Goal: Task Accomplishment & Management: Complete application form

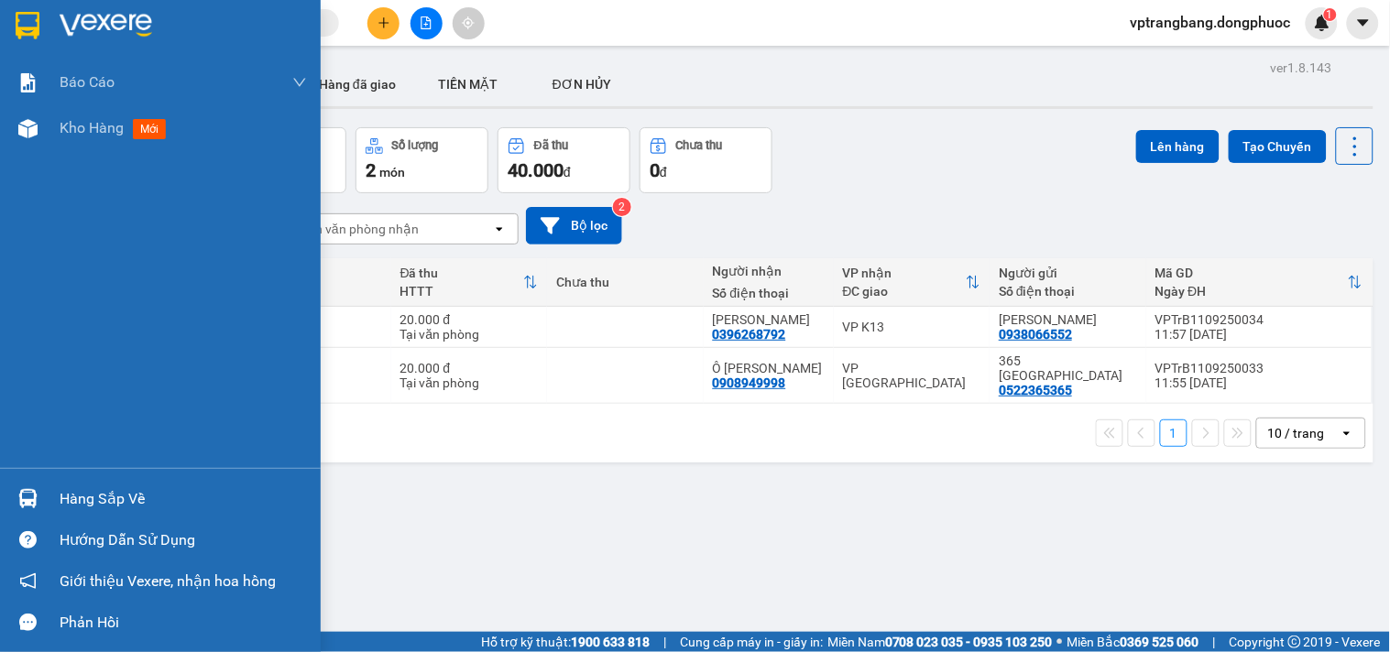
click at [89, 500] on div "Hàng sắp về" at bounding box center [183, 499] width 247 height 27
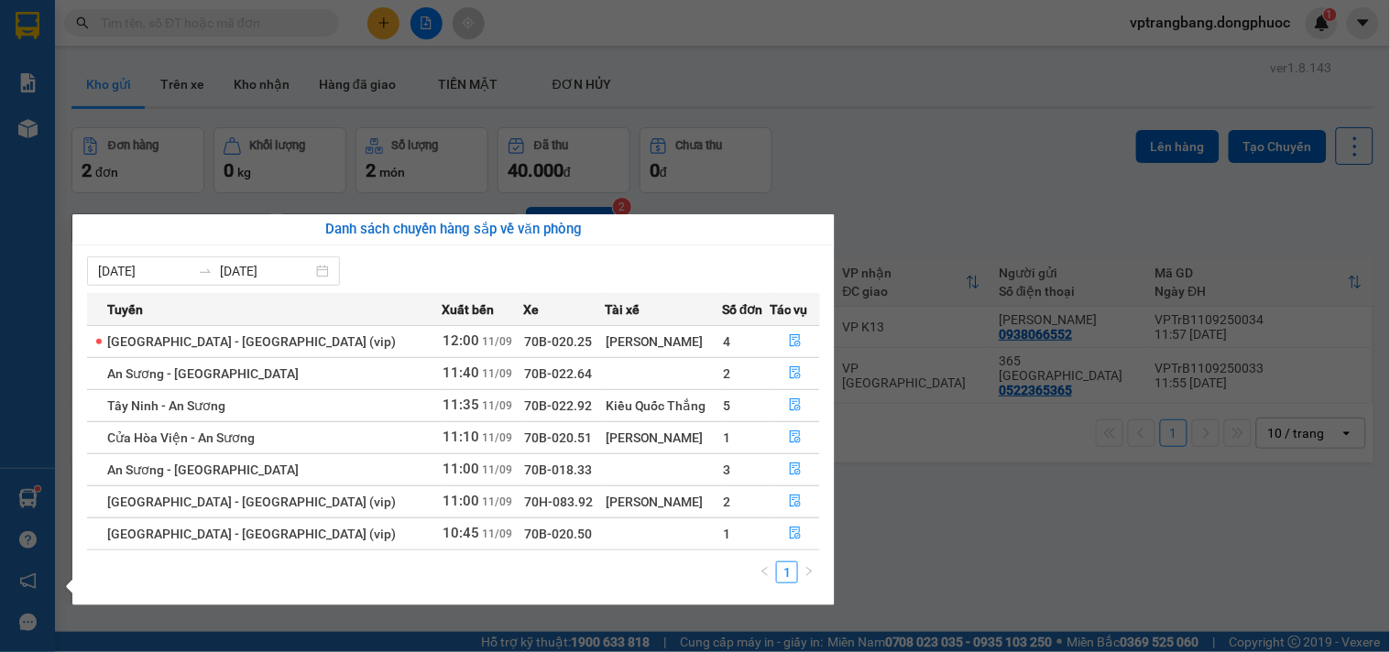
click at [939, 557] on section "Kết quả tìm kiếm ( 0 ) Bộ lọc No Data vptrangbang.dongphuoc 1 Báo cáo Mẫu 1: Bá…" at bounding box center [695, 326] width 1390 height 652
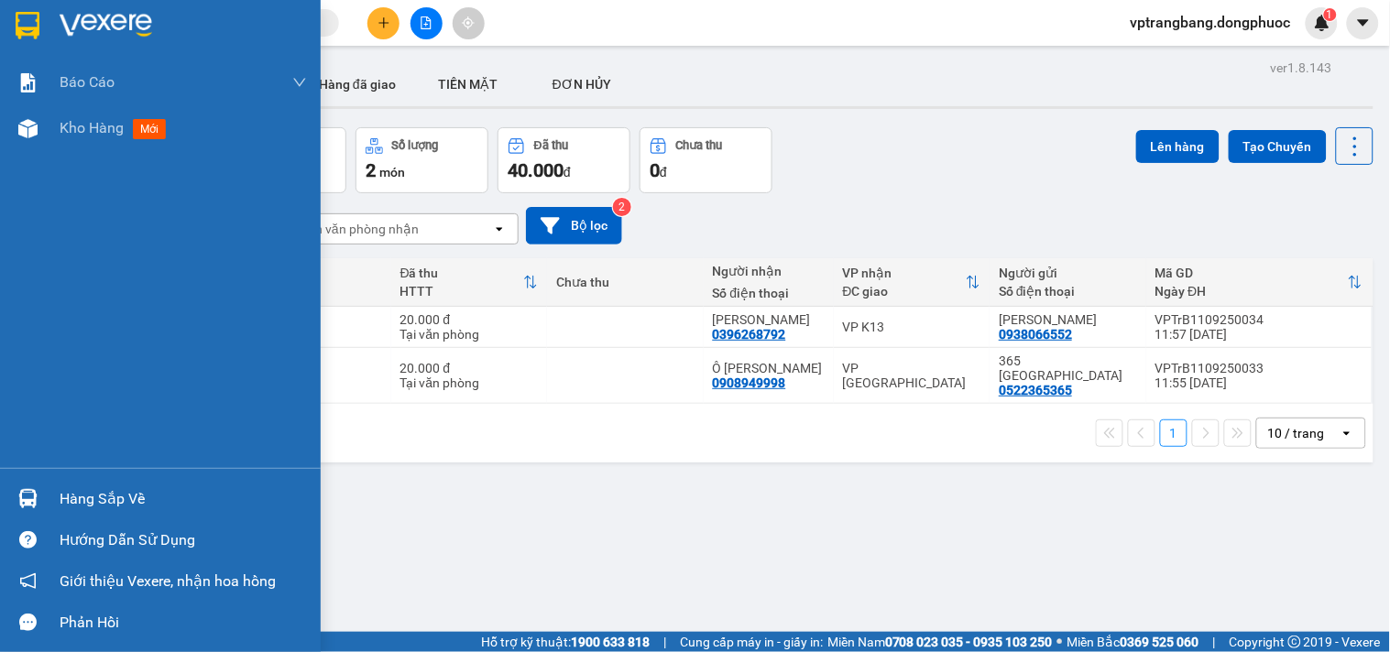
click at [111, 500] on div "Hàng sắp về" at bounding box center [183, 499] width 247 height 27
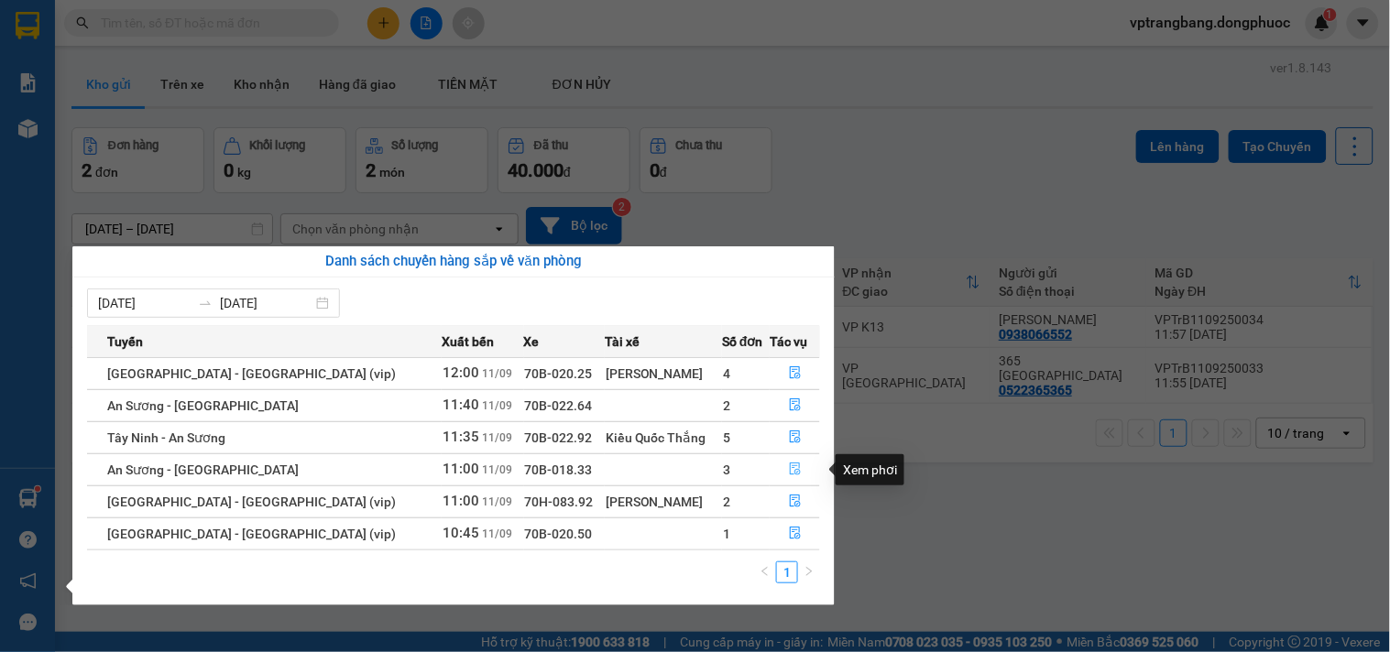
click at [793, 468] on icon "file-done" at bounding box center [795, 469] width 13 height 13
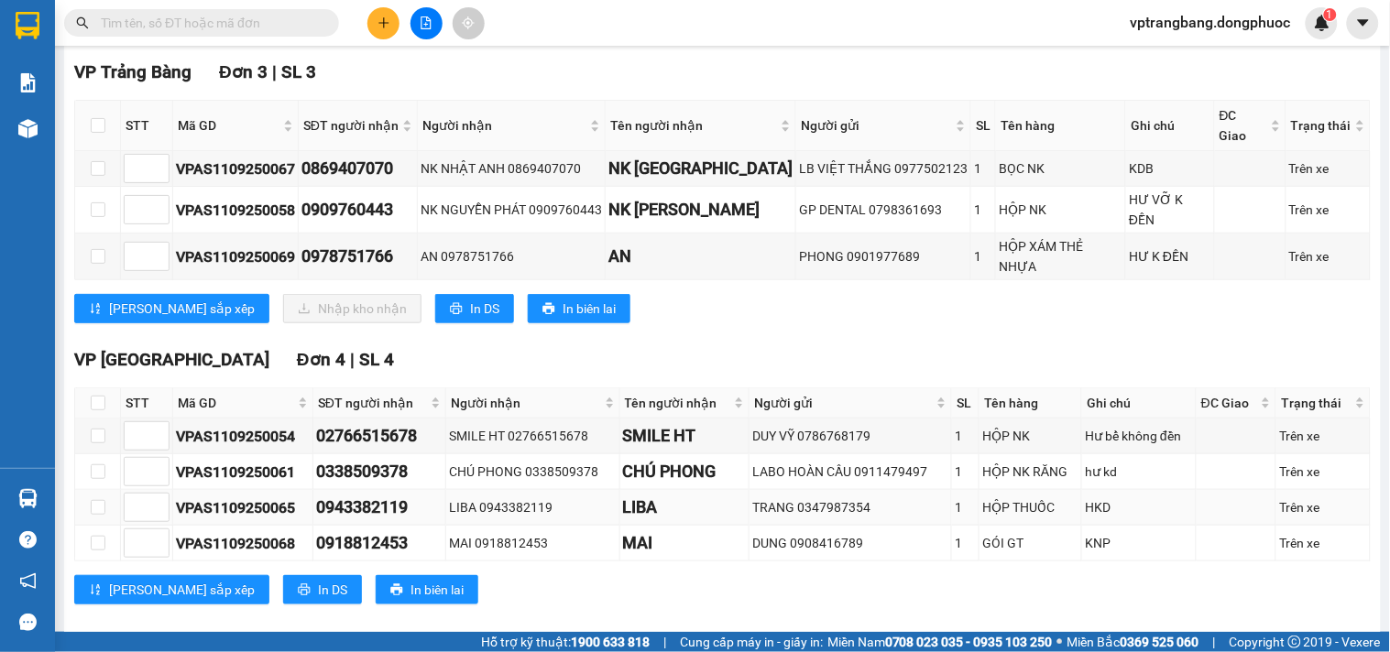
scroll to position [64, 0]
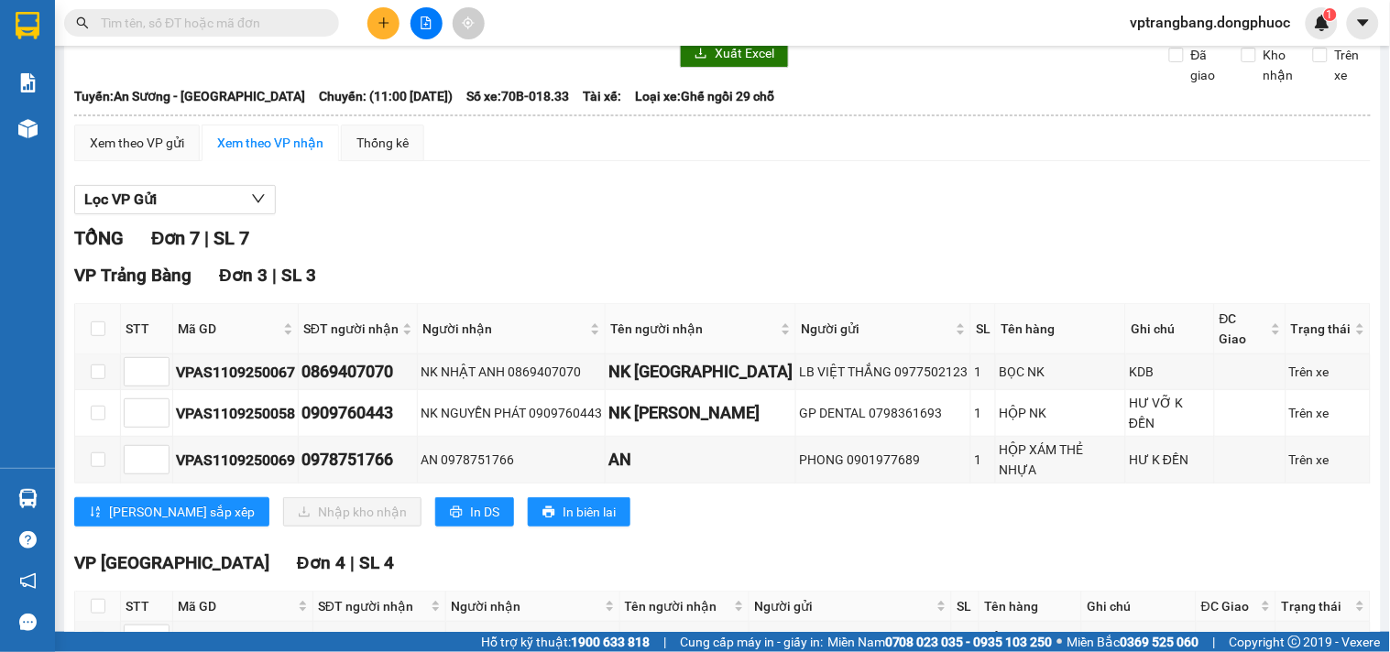
click at [302, 16] on input "text" at bounding box center [209, 23] width 216 height 20
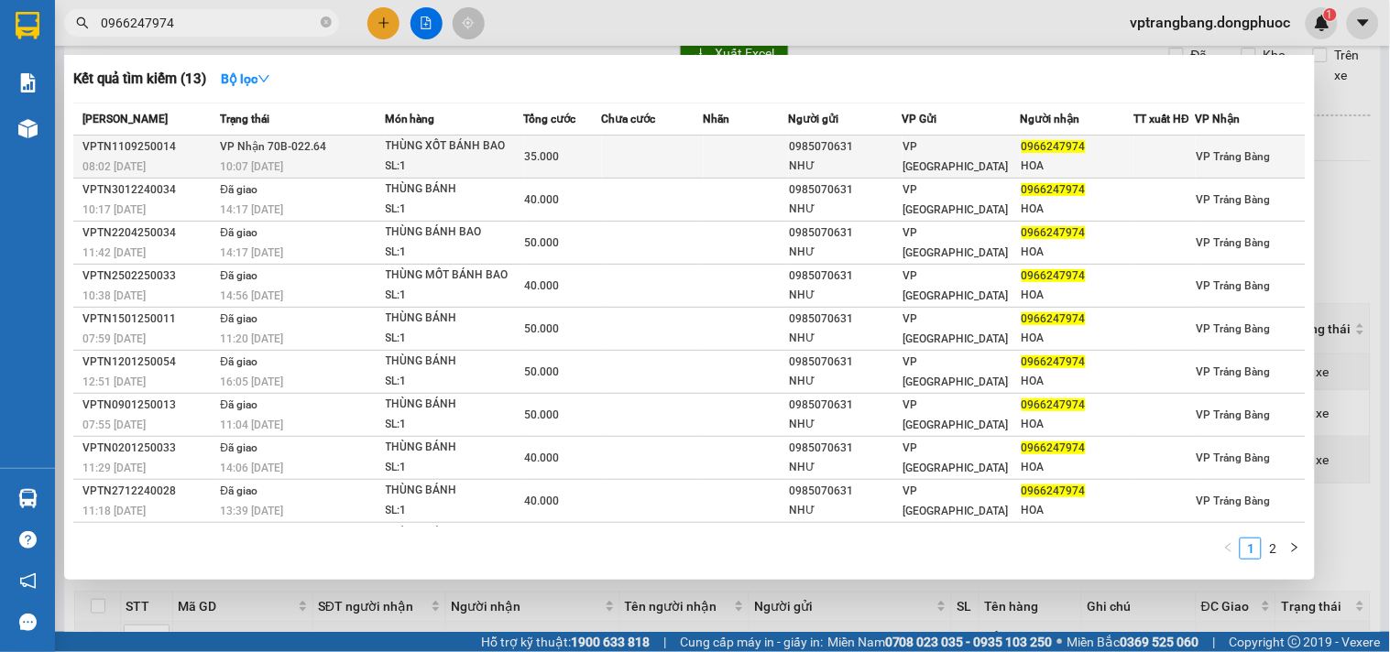
type input "0966247974"
click at [1122, 161] on div "HOA" at bounding box center [1078, 166] width 112 height 19
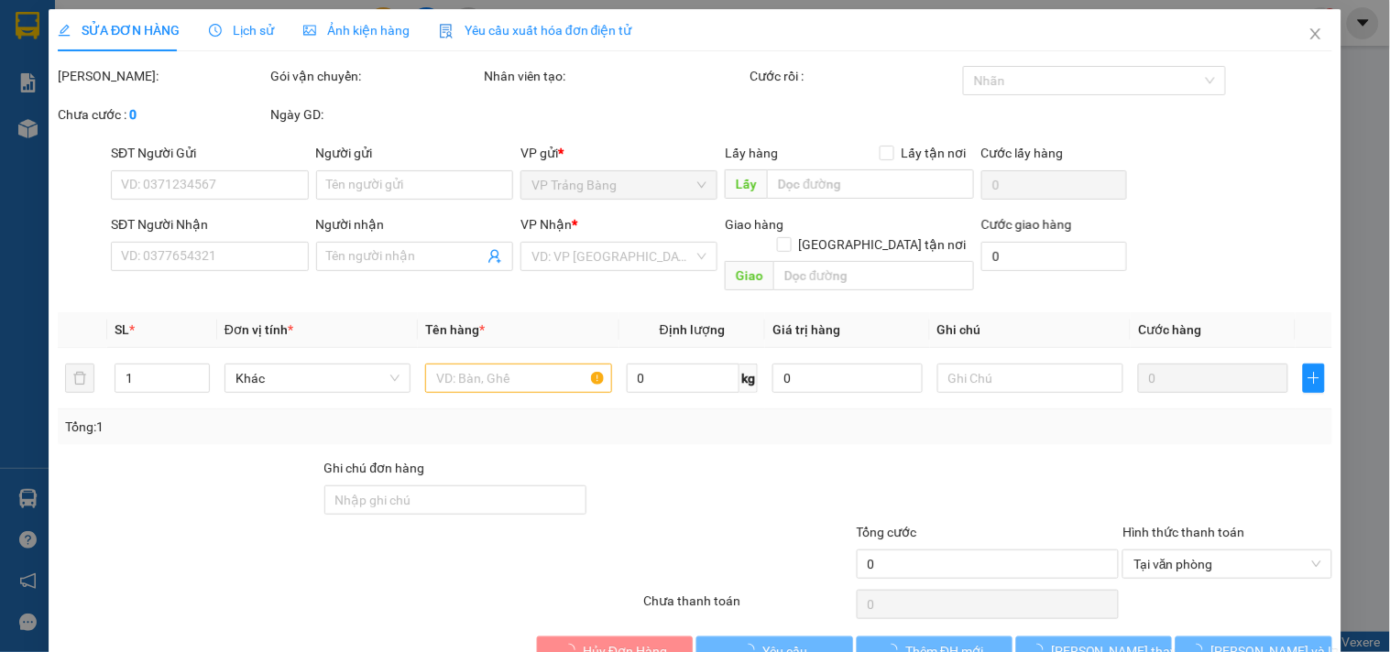
type input "0985070631"
type input "NHƯ"
type input "0966247974"
type input "HOA"
type input "35.000"
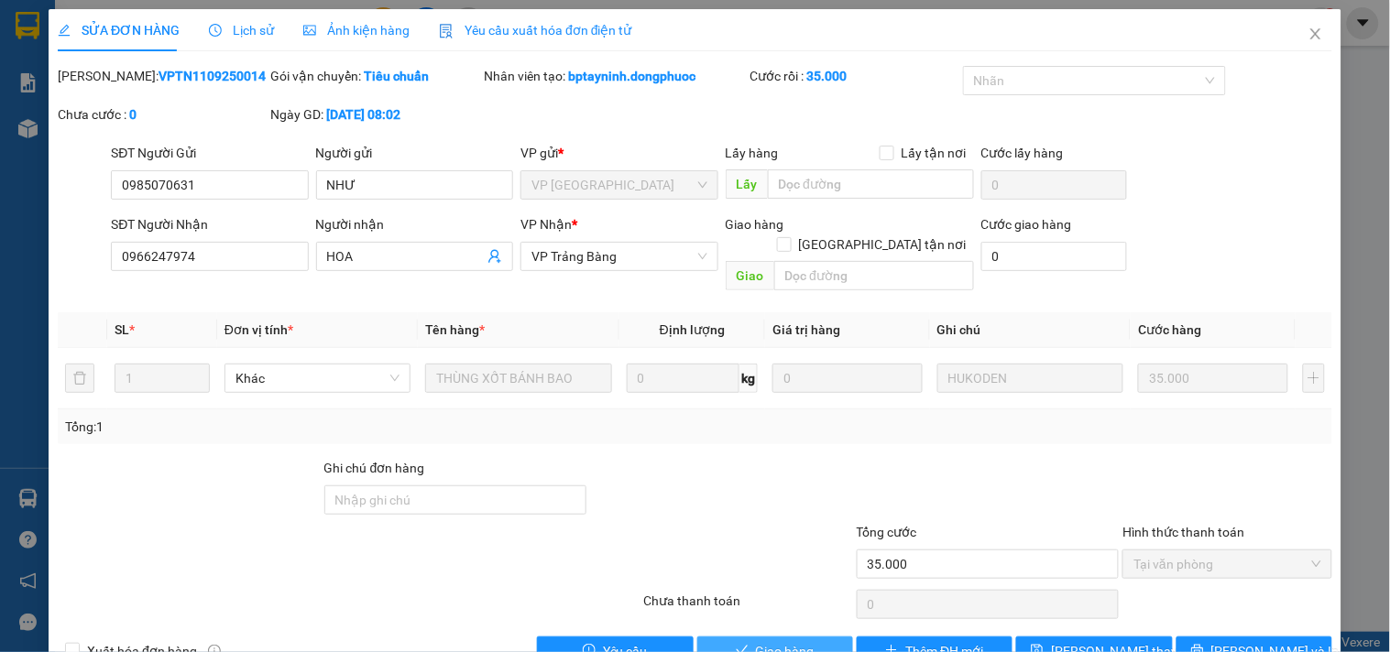
drag, startPoint x: 794, startPoint y: 635, endPoint x: 866, endPoint y: 81, distance: 559.1
click at [794, 641] on span "Giao hàng" at bounding box center [785, 651] width 59 height 20
